Goal: Task Accomplishment & Management: Manage account settings

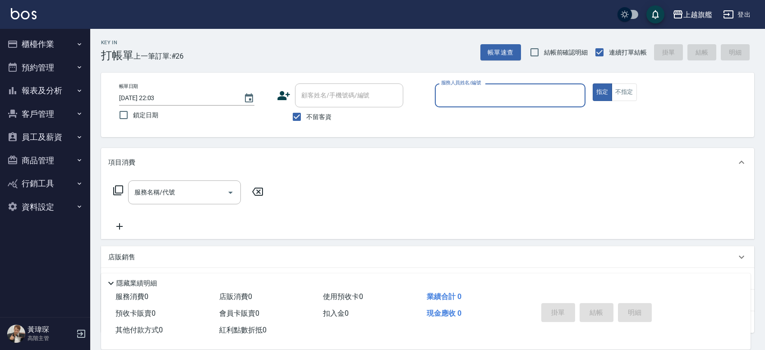
click at [51, 136] on button "員工及薪資" at bounding box center [45, 136] width 83 height 23
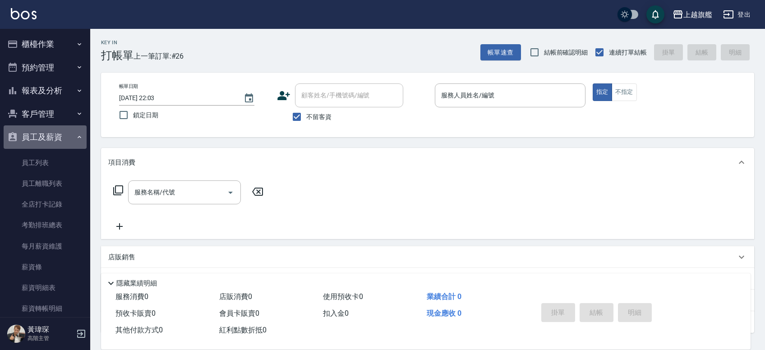
click at [52, 140] on button "員工及薪資" at bounding box center [45, 136] width 83 height 23
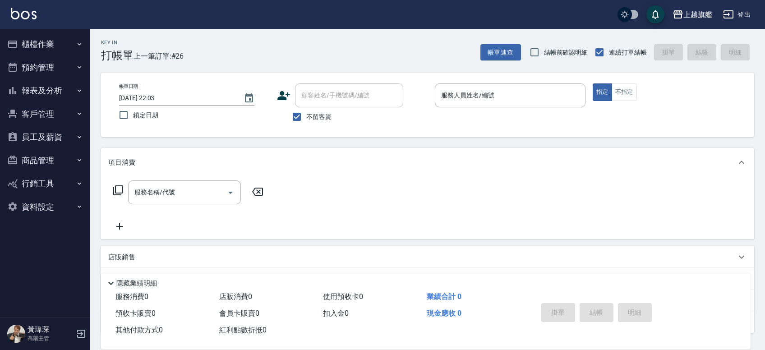
click at [703, 3] on div "上越旗艦 登出" at bounding box center [382, 14] width 765 height 29
click at [694, 19] on div "上越旗艦" at bounding box center [698, 14] width 29 height 11
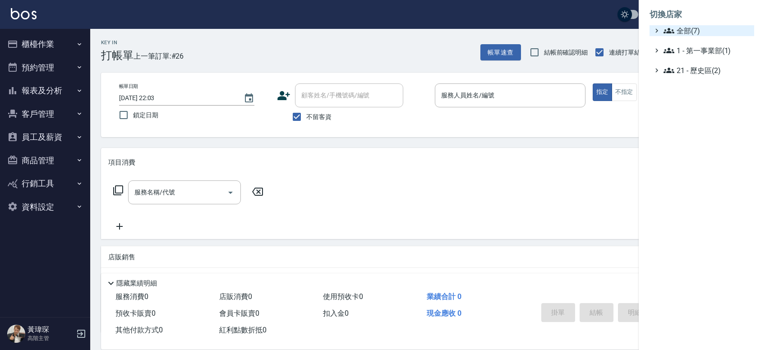
click at [693, 35] on span "全部(7)" at bounding box center [707, 30] width 87 height 11
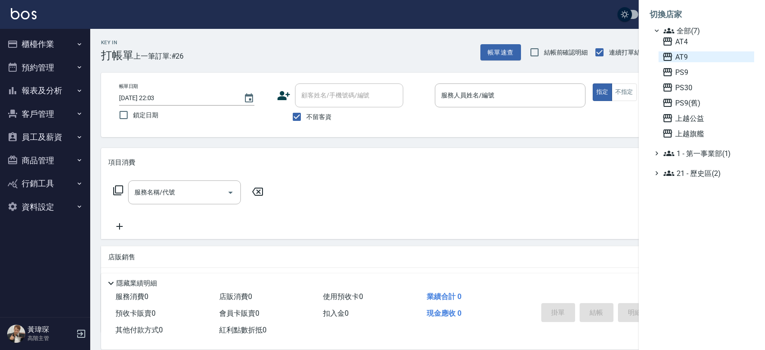
click at [692, 56] on span "AT9" at bounding box center [706, 56] width 88 height 11
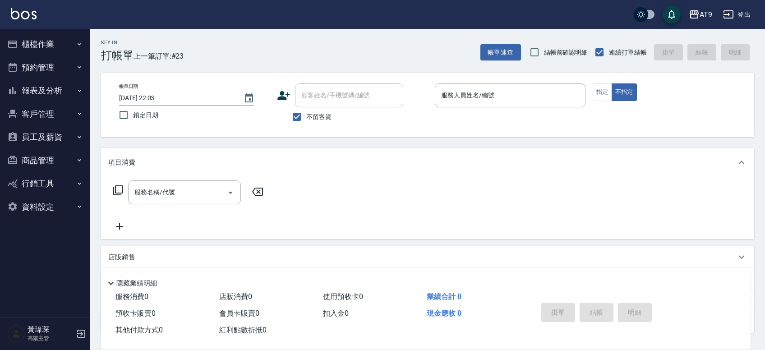
click at [65, 125] on ul "櫃檯作業 打帳單 帳單列表 掛單列表 座位開單 營業儀表板 現金收支登錄 高階收支登錄 材料自購登錄 每日結帳 排班表 現場電腦打卡 掃碼打卡 預約管理 預約…" at bounding box center [45, 125] width 83 height 193
click at [61, 129] on button "員工及薪資" at bounding box center [45, 136] width 83 height 23
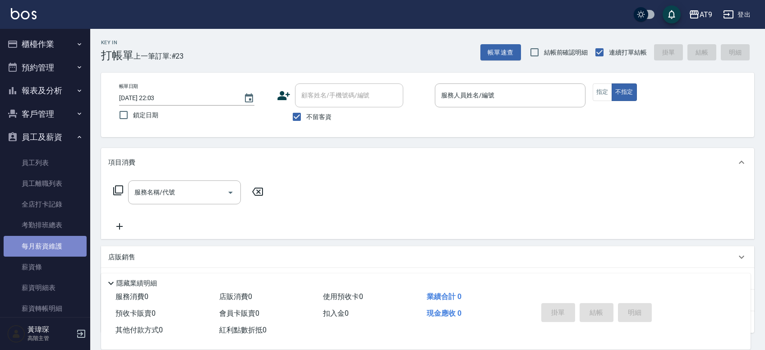
click at [66, 243] on link "每月薪資維護" at bounding box center [45, 246] width 83 height 21
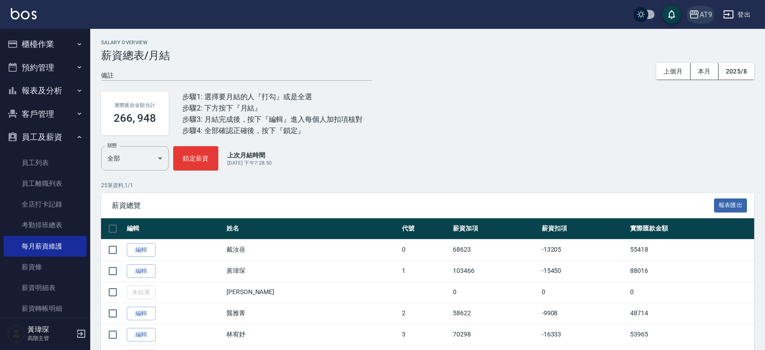
click at [713, 14] on button "AT9" at bounding box center [700, 14] width 31 height 18
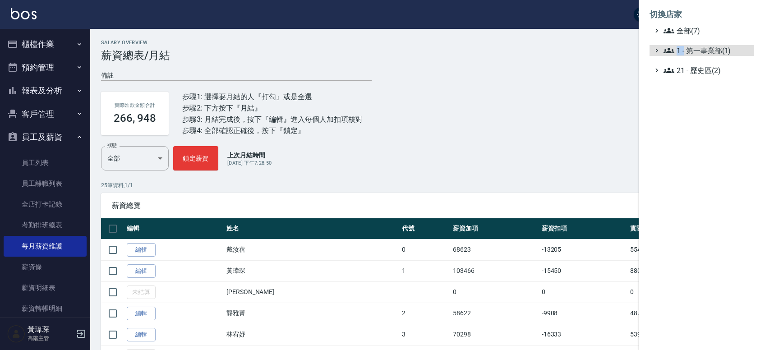
click at [684, 46] on span "1 - 第一事業部(1)" at bounding box center [707, 50] width 87 height 11
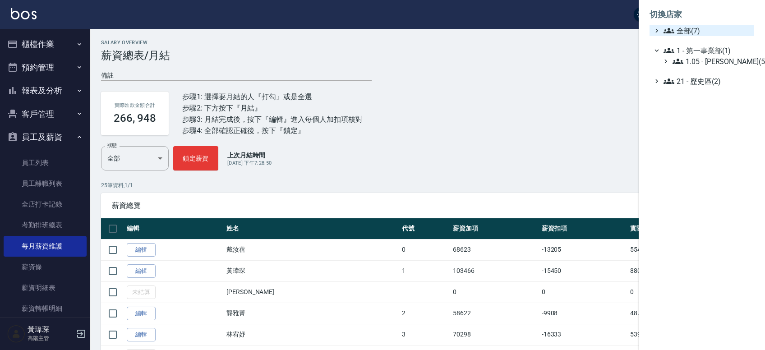
click at [687, 35] on span "全部(7)" at bounding box center [707, 30] width 87 height 11
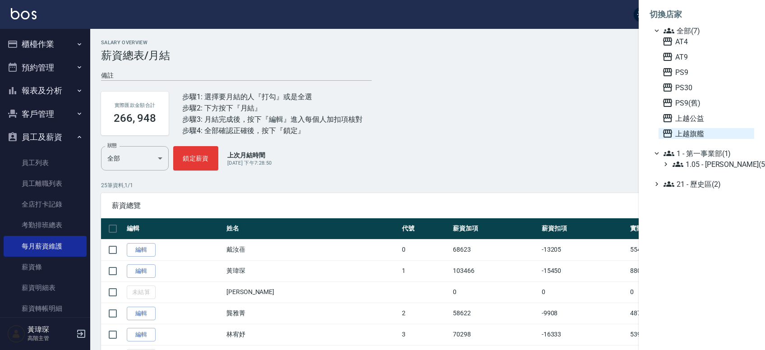
click at [709, 129] on span "上越旗艦" at bounding box center [706, 133] width 88 height 11
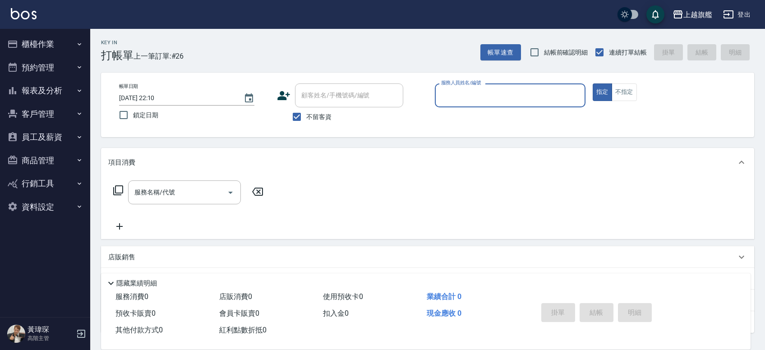
scroll to position [68, 0]
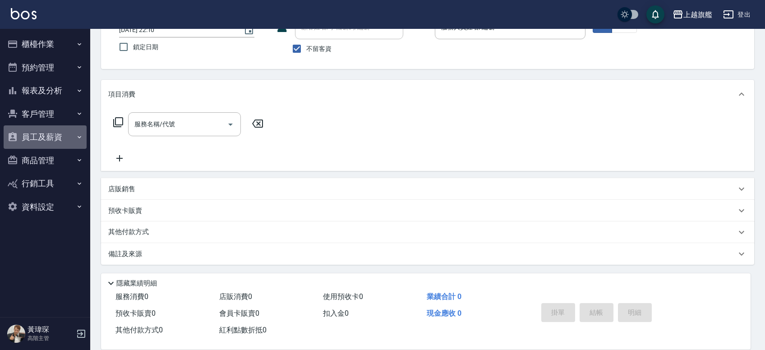
click at [53, 139] on button "員工及薪資" at bounding box center [45, 136] width 83 height 23
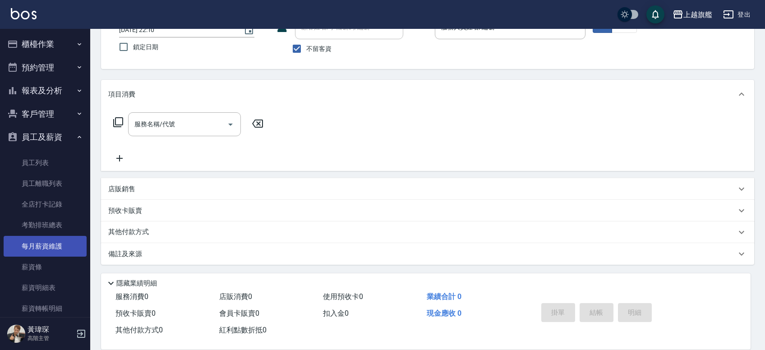
click at [45, 240] on link "每月薪資維護" at bounding box center [45, 246] width 83 height 21
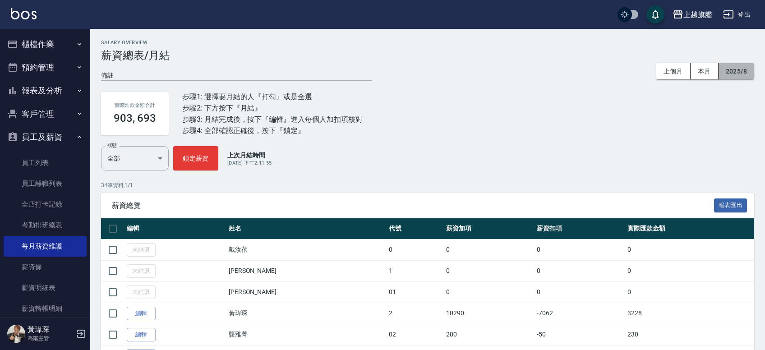
click at [731, 77] on button "2025/8" at bounding box center [737, 71] width 36 height 17
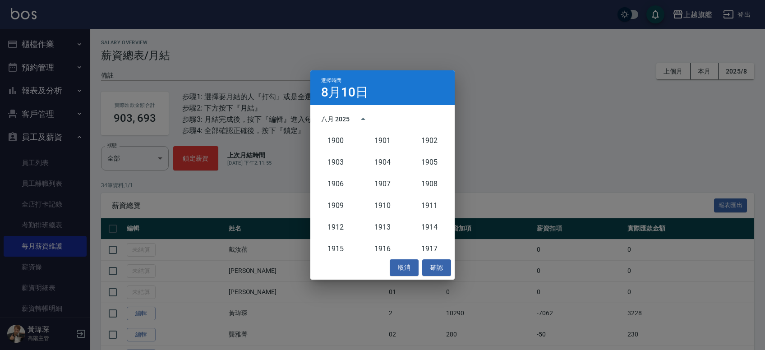
scroll to position [836, 0]
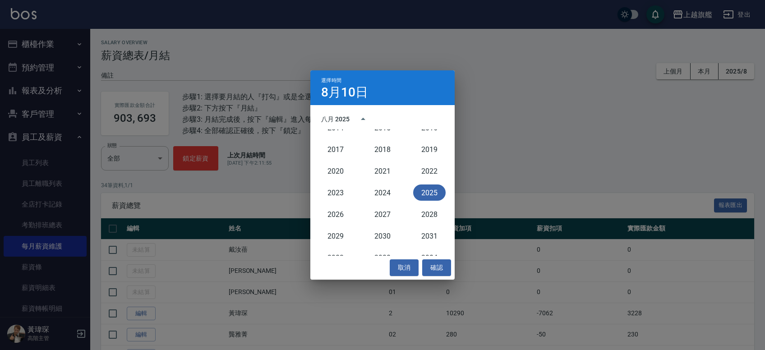
click at [427, 185] on button "2025" at bounding box center [429, 193] width 32 height 16
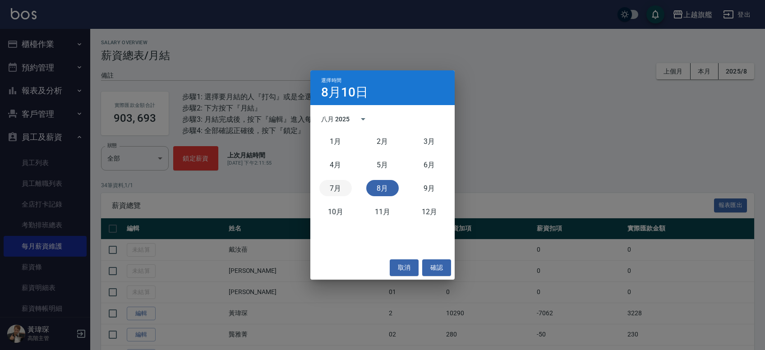
click at [326, 185] on button "7月" at bounding box center [335, 188] width 32 height 16
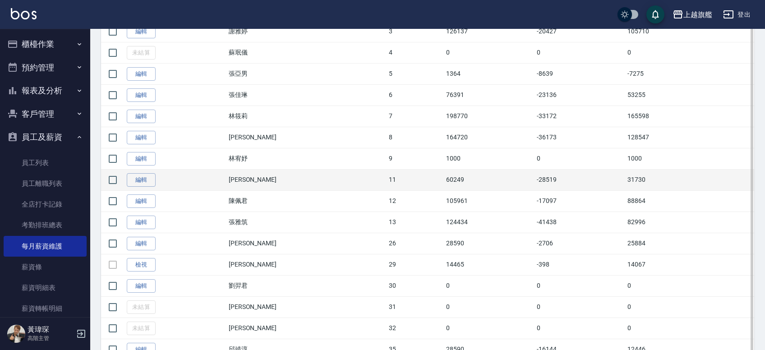
scroll to position [351, 0]
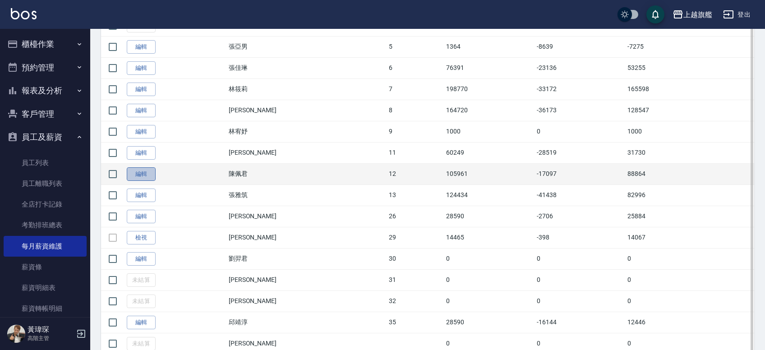
click at [146, 175] on link "編輯" at bounding box center [141, 174] width 29 height 14
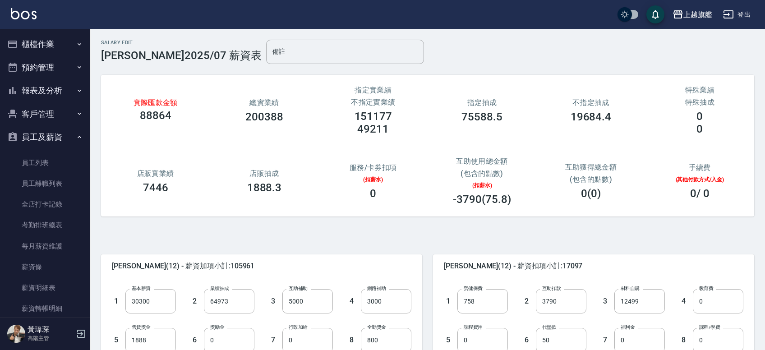
click at [365, 130] on h3 "49211" at bounding box center [373, 129] width 32 height 13
copy h3 "49211"
click at [41, 251] on link "每月薪資維護" at bounding box center [45, 246] width 83 height 21
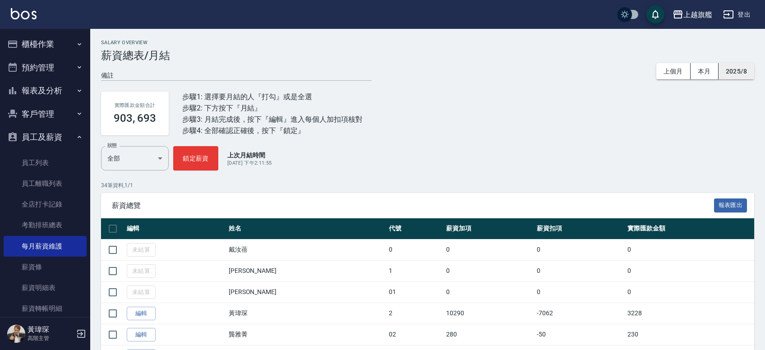
click at [733, 67] on button "2025/8" at bounding box center [737, 71] width 36 height 17
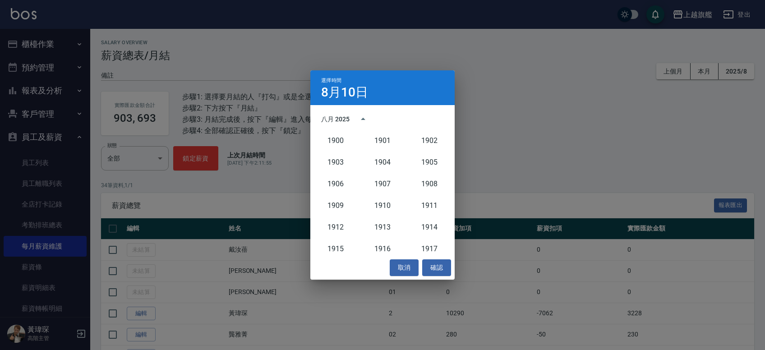
scroll to position [836, 0]
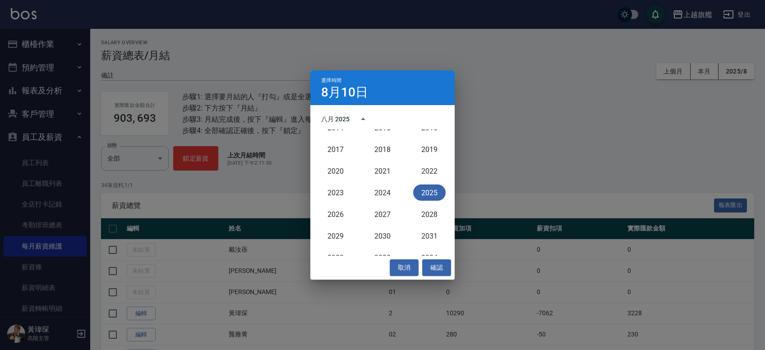
click at [427, 196] on button "2025" at bounding box center [429, 193] width 32 height 16
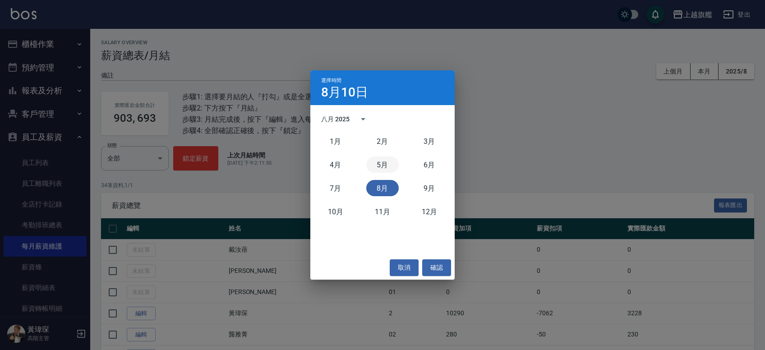
click at [382, 162] on button "5月" at bounding box center [382, 165] width 32 height 16
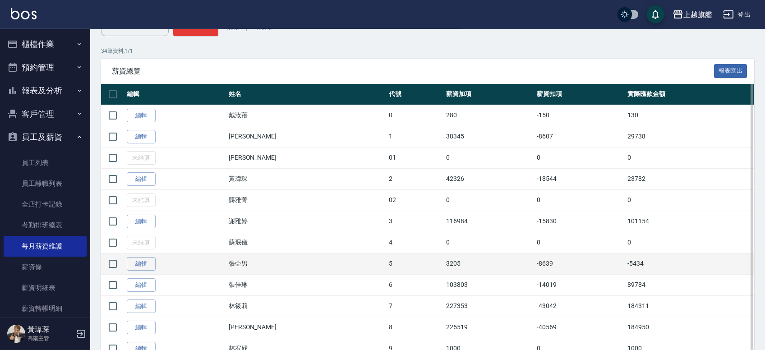
scroll to position [301, 0]
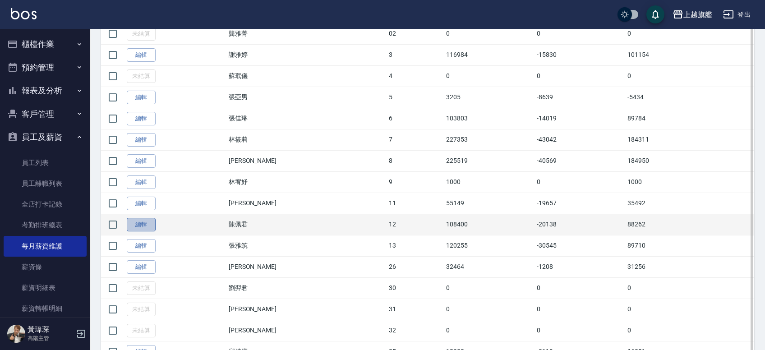
click at [129, 224] on link "編輯" at bounding box center [141, 225] width 29 height 14
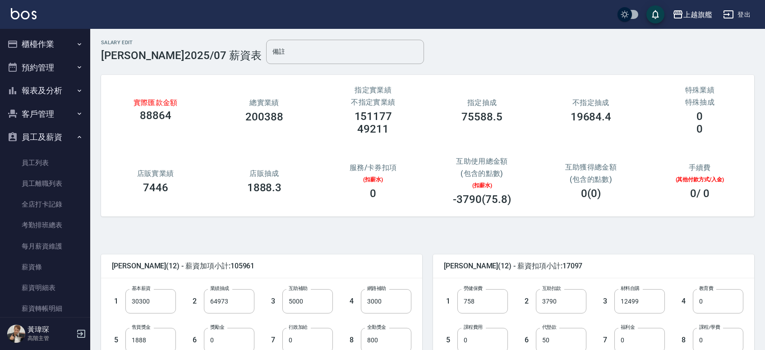
click at [378, 129] on h3 "49211" at bounding box center [373, 129] width 32 height 13
click at [709, 134] on div "0" at bounding box center [699, 129] width 87 height 13
click at [50, 250] on link "每月薪資維護" at bounding box center [45, 246] width 83 height 21
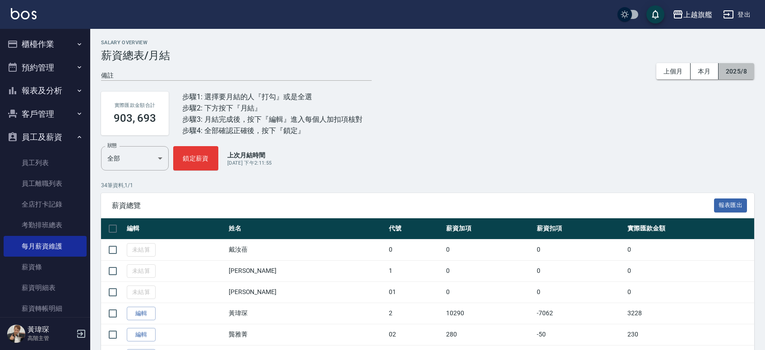
click at [730, 68] on button "2025/8" at bounding box center [737, 71] width 36 height 17
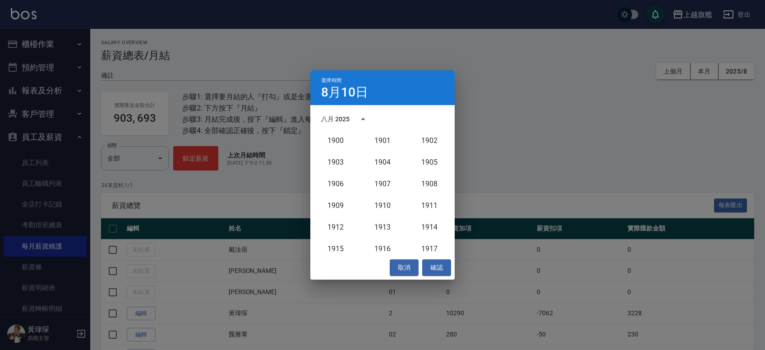
scroll to position [836, 0]
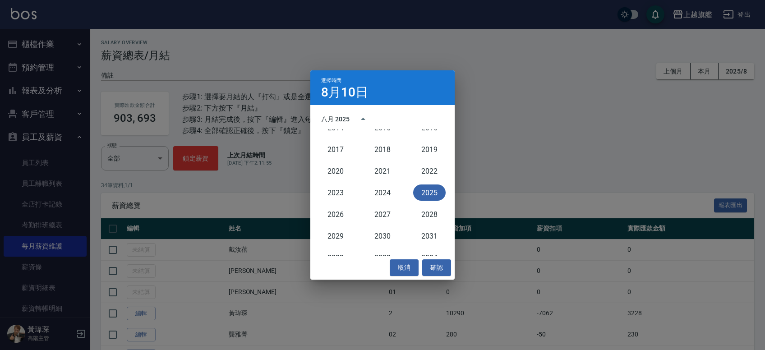
click at [440, 195] on button "2025" at bounding box center [429, 193] width 32 height 16
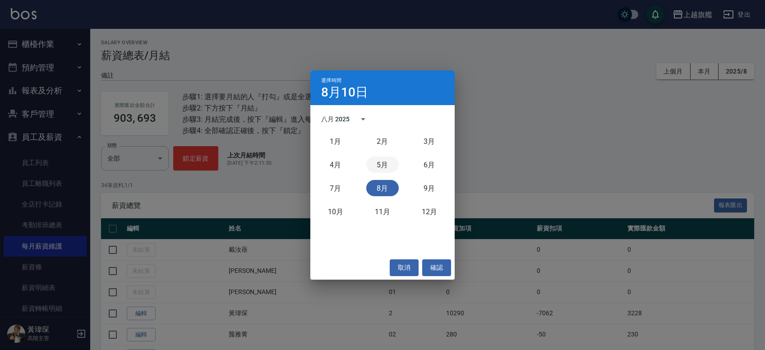
click at [388, 162] on button "5月" at bounding box center [382, 165] width 32 height 16
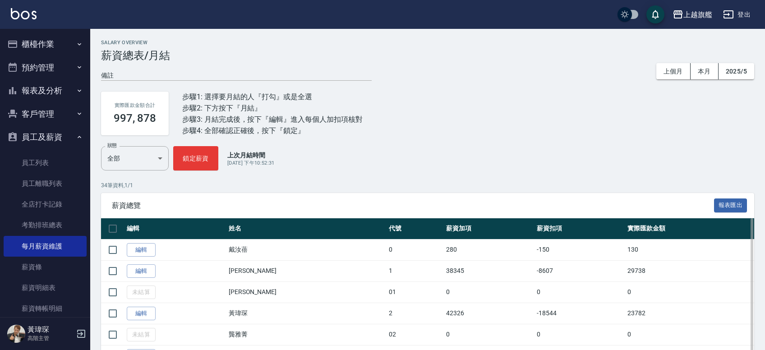
scroll to position [301, 0]
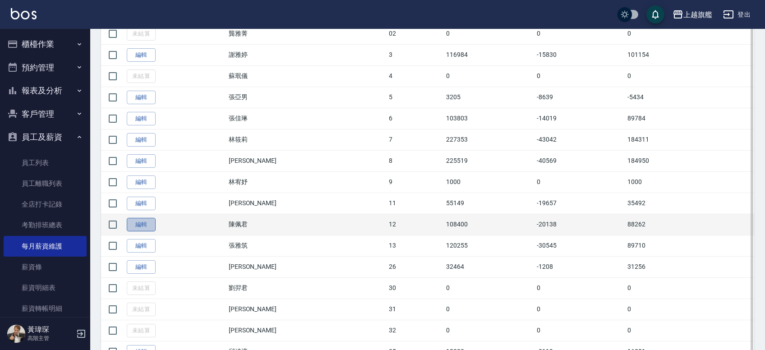
click at [144, 219] on link "編輯" at bounding box center [141, 225] width 29 height 14
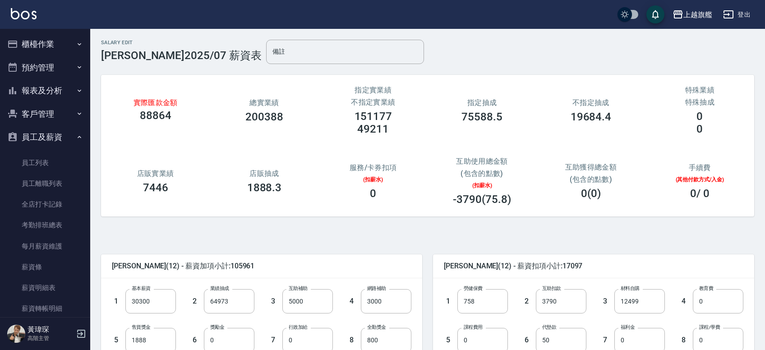
click at [166, 61] on div "實際匯款金額 88864 總實業績 200388 指定實業績 不指定實業績 151177 49211 指定抽成 75588.5 不指定抽成 19684.4 特…" at bounding box center [424, 142] width 661 height 171
click at [39, 246] on link "每月薪資維護" at bounding box center [45, 246] width 83 height 21
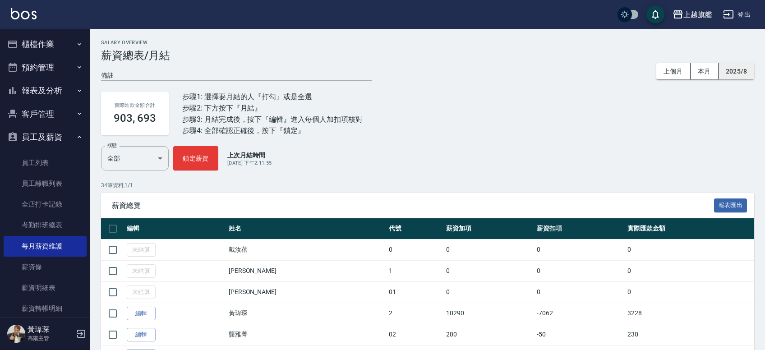
click at [733, 79] on button "2025/8" at bounding box center [737, 71] width 36 height 17
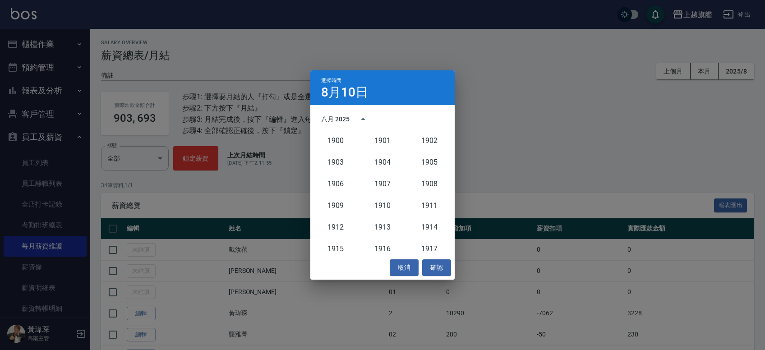
scroll to position [836, 0]
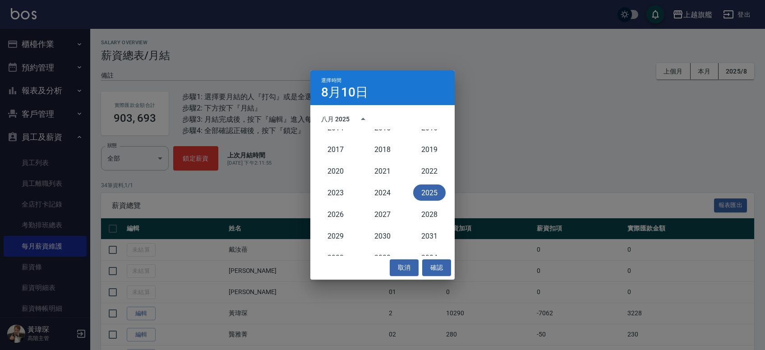
click at [416, 191] on button "2025" at bounding box center [429, 193] width 32 height 16
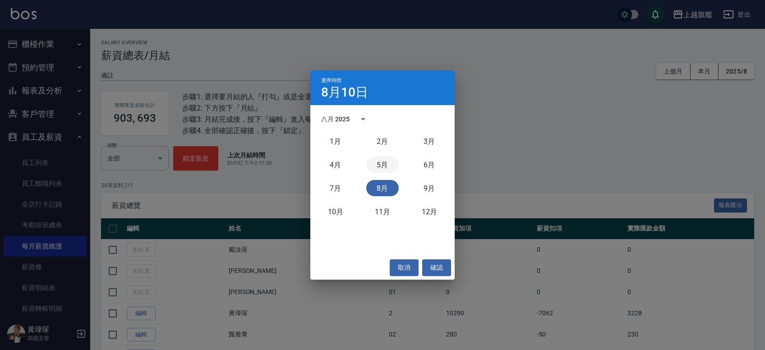
click at [383, 163] on button "5月" at bounding box center [382, 165] width 32 height 16
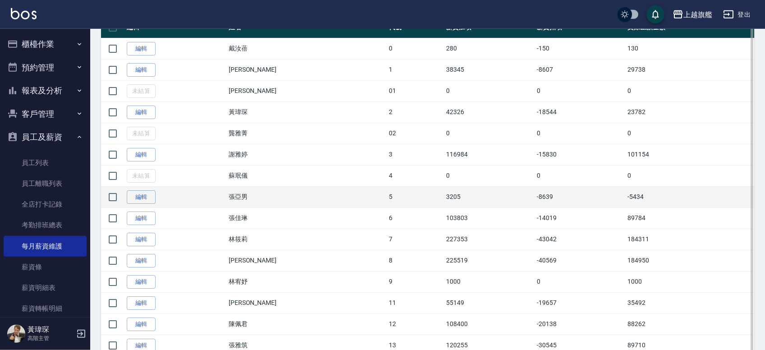
scroll to position [301, 0]
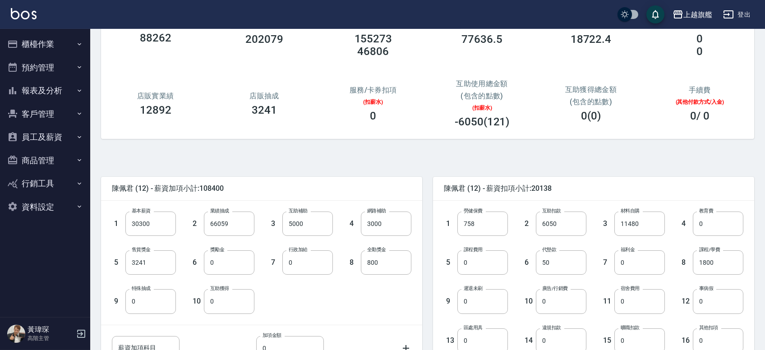
scroll to position [50, 0]
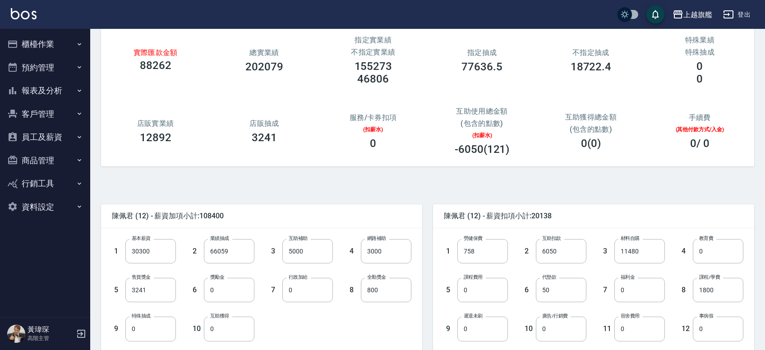
click at [366, 82] on h3 "46806" at bounding box center [373, 79] width 32 height 13
copy h3 "46806"
click at [585, 65] on h3 "18722.4" at bounding box center [591, 66] width 41 height 13
